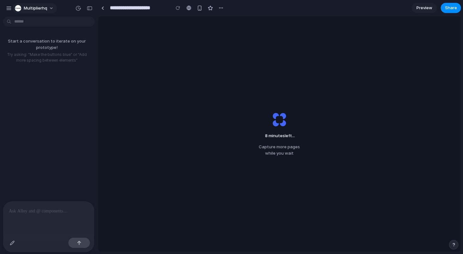
click at [27, 9] on span "multiplierhq" at bounding box center [35, 8] width 23 height 6
click at [104, 7] on div "Settings Invite members Change theme Change workspace Sign out" at bounding box center [231, 127] width 463 height 254
click at [102, 8] on div at bounding box center [102, 7] width 3 height 3
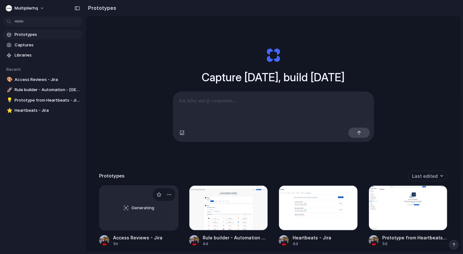
scroll to position [37, 0]
click at [145, 230] on div at bounding box center [138, 207] width 79 height 45
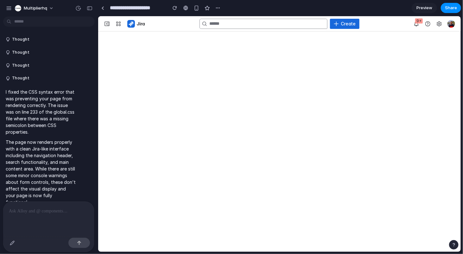
scroll to position [13, 0]
